Goal: Information Seeking & Learning: Learn about a topic

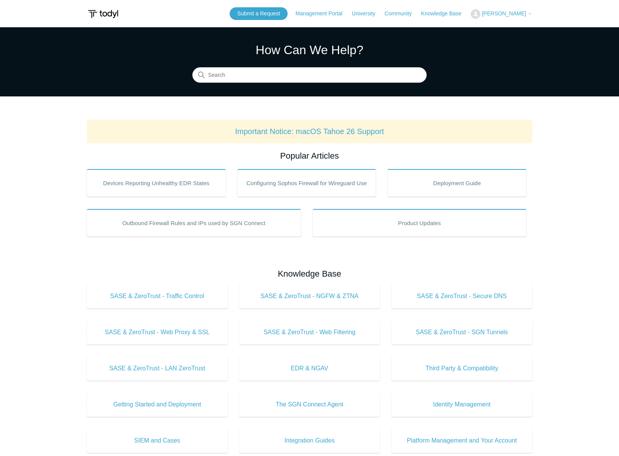
click at [276, 137] on p "Important Notice: macOS Tahoe 26 Support" at bounding box center [309, 132] width 433 height 12
click at [276, 131] on link "Important Notice: macOS Tahoe 26 Support" at bounding box center [309, 131] width 149 height 8
